Goal: Information Seeking & Learning: Learn about a topic

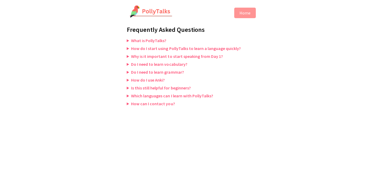
click at [114, 44] on html "Home Frequently Asked Questions What is PollyTalks? PollyTalks lets you practic…" at bounding box center [192, 54] width 385 height 108
click at [127, 81] on summary "How do I use Anki?" at bounding box center [193, 79] width 132 height 5
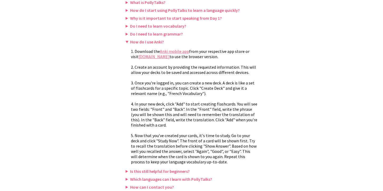
scroll to position [42, 0]
click at [172, 179] on summary "Which languages can I learn with PollyTalks?" at bounding box center [192, 179] width 132 height 5
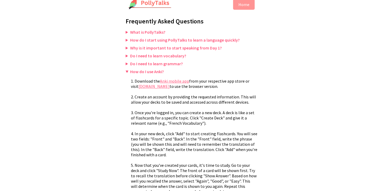
scroll to position [0, 0]
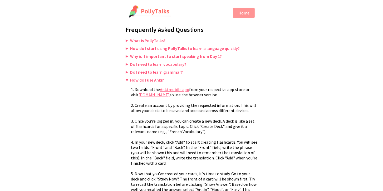
click at [152, 10] on img at bounding box center [149, 11] width 43 height 13
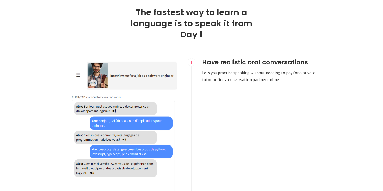
scroll to position [286, 0]
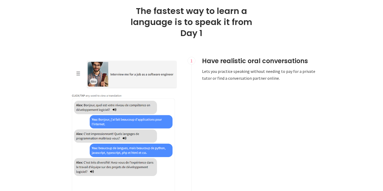
click at [55, 101] on div at bounding box center [122, 150] width 138 height 186
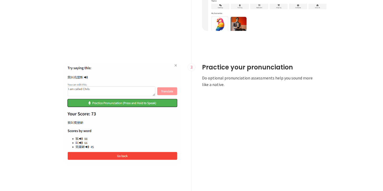
scroll to position [602, 0]
click at [95, 76] on img at bounding box center [122, 113] width 117 height 101
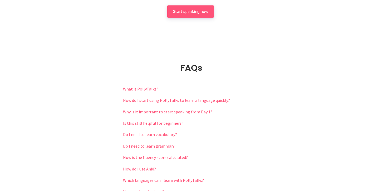
scroll to position [1129, 0]
